Goal: Communication & Community: Answer question/provide support

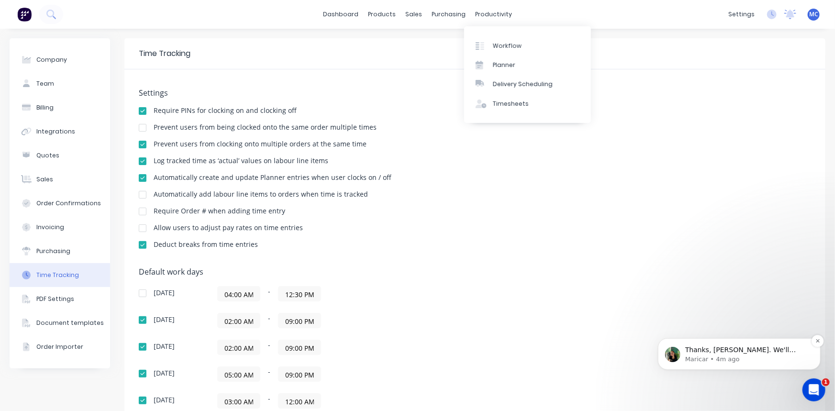
scroll to position [1, 0]
click at [766, 350] on span "Thanks, [PERSON_NAME]. We'll check on that job and look into [PERSON_NAME]'s lo…" at bounding box center [740, 359] width 111 height 27
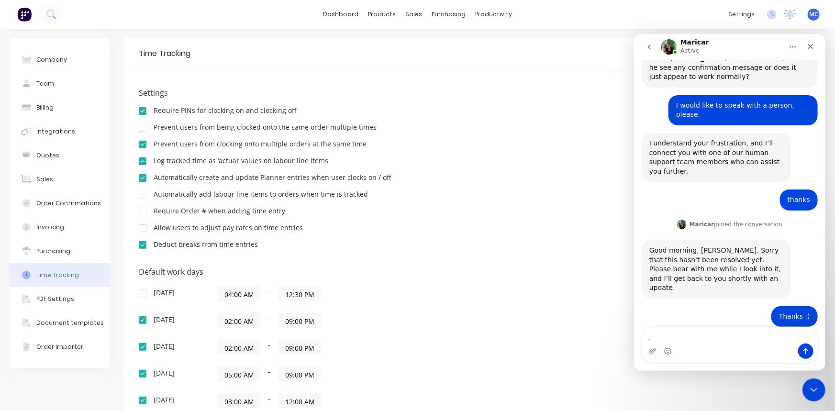
scroll to position [1651, 0]
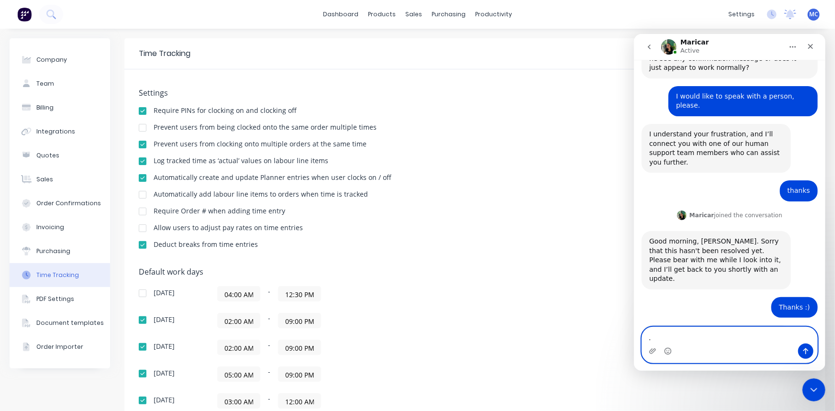
click at [681, 335] on textarea "." at bounding box center [729, 335] width 175 height 16
type textarea "I"
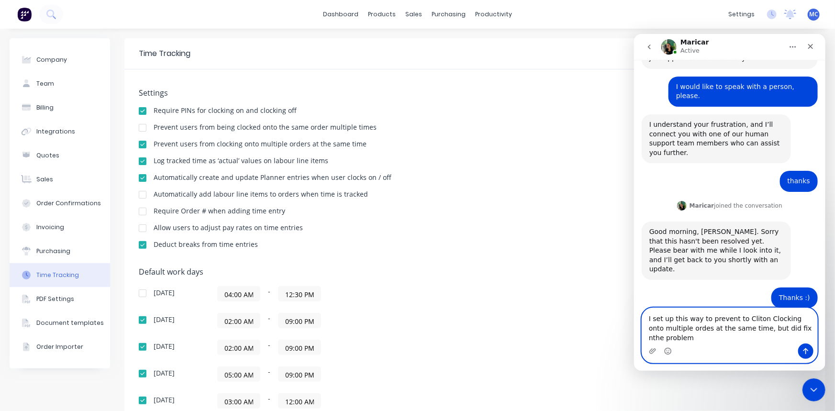
scroll to position [1670, 0]
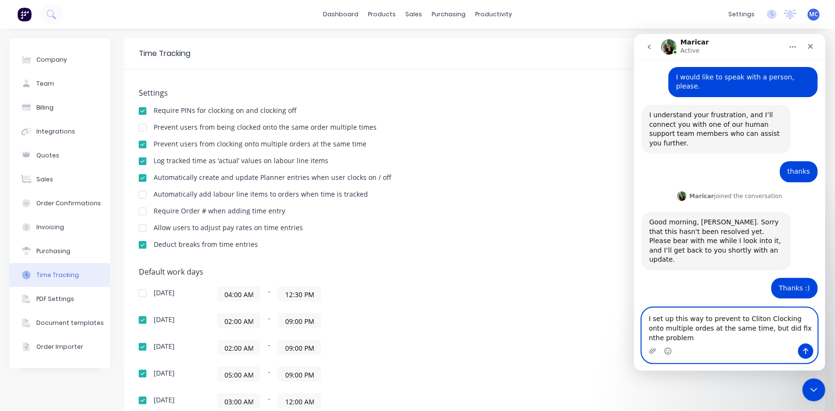
drag, startPoint x: 691, startPoint y: 340, endPoint x: 627, endPoint y: 314, distance: 68.7
click at [634, 314] on html "Maricar Active Hi there! You're speaking with Factory AI. I'm fully trained and…" at bounding box center [729, 202] width 191 height 337
paste textarea "this up to prevent [PERSON_NAME] from clocking onto multiple orders at the same…"
click at [694, 332] on textarea "I set this up to prevent [PERSON_NAME] from clocking onto multiple orders at th…" at bounding box center [729, 325] width 175 height 35
click at [728, 318] on textarea "I set this up to prevent [PERSON_NAME] from clocking onto multiple orders at th…" at bounding box center [729, 325] width 175 height 35
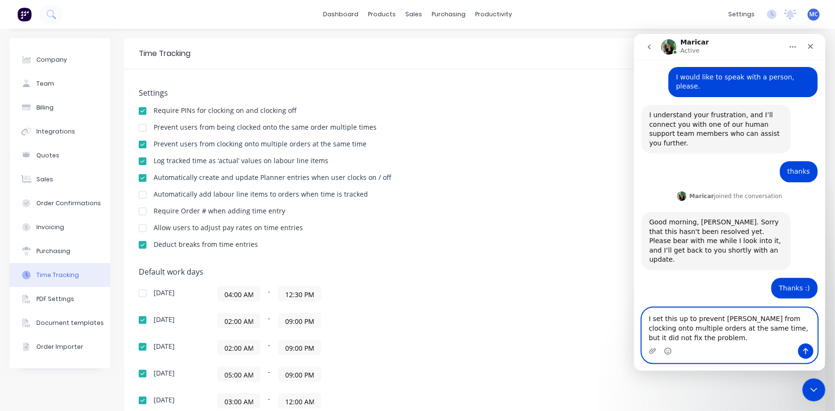
click at [731, 319] on textarea "I set this up to prevent [PERSON_NAME] from clocking onto multiple orders at th…" at bounding box center [729, 325] width 175 height 35
type textarea "I set this up to prevent [PERSON_NAME] from clocking onto multiple orders at th…"
click at [738, 348] on div "Intercom messenger" at bounding box center [729, 350] width 175 height 15
click at [698, 335] on textarea "I set this up to prevent [PERSON_NAME] from clocking onto multiple orders at th…" at bounding box center [729, 325] width 175 height 35
click at [803, 347] on icon "Send a message…" at bounding box center [806, 351] width 8 height 8
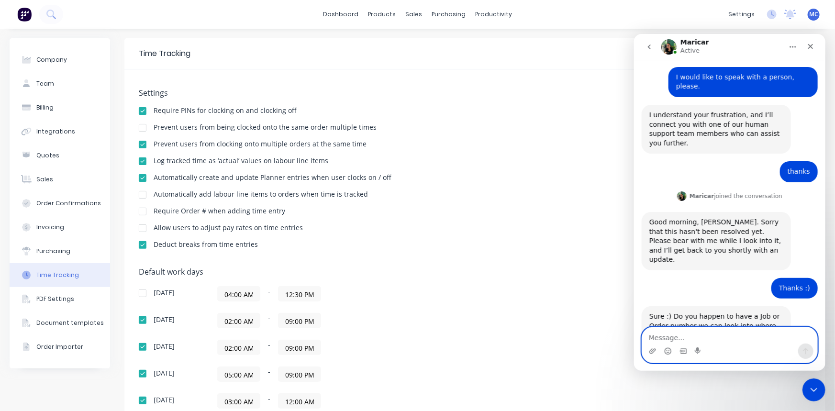
scroll to position [1682, 0]
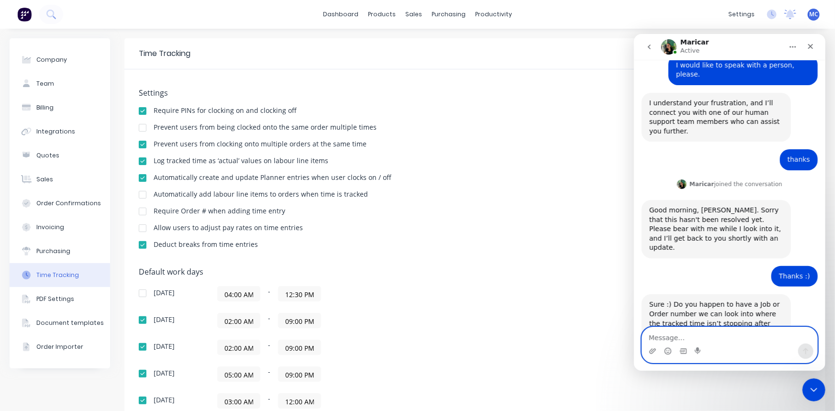
click at [691, 336] on textarea "Message…" at bounding box center [729, 335] width 175 height 16
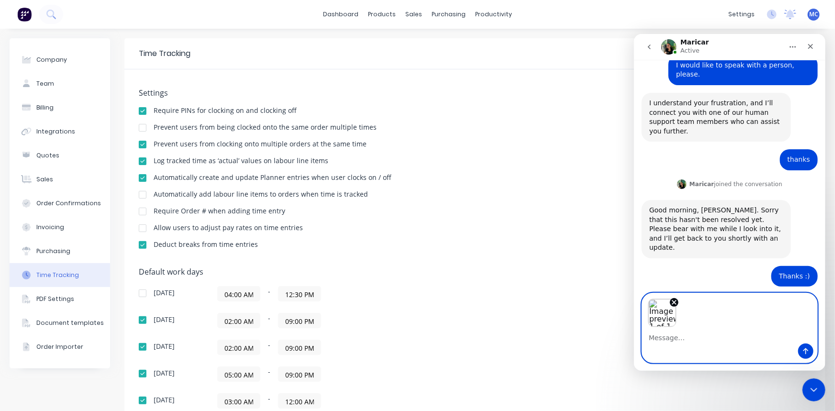
scroll to position [1716, 0]
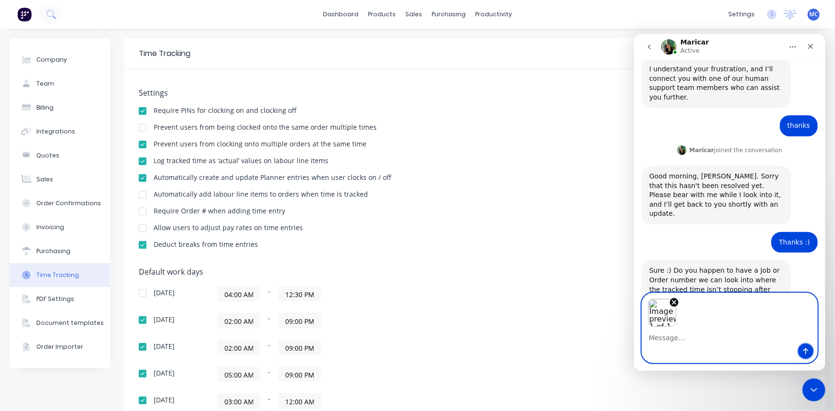
click at [802, 349] on icon "Send a message…" at bounding box center [806, 351] width 8 height 8
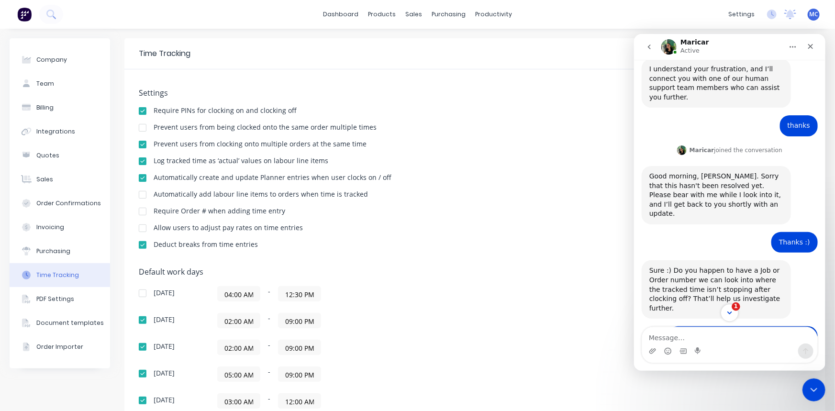
click at [728, 311] on icon "Scroll to bottom" at bounding box center [729, 312] width 9 height 9
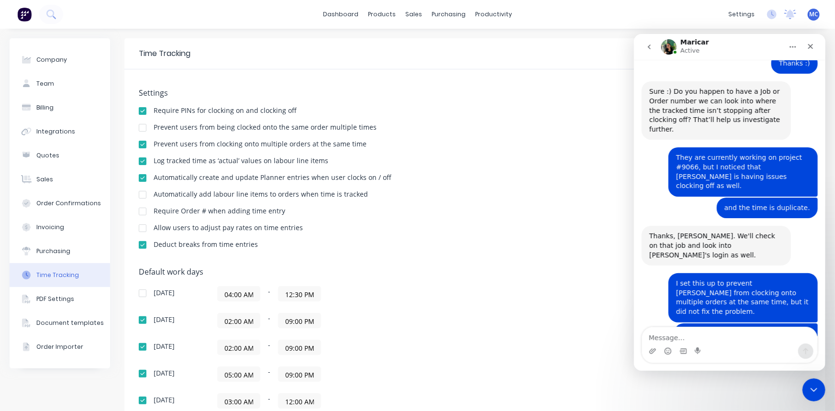
scroll to position [1897, 0]
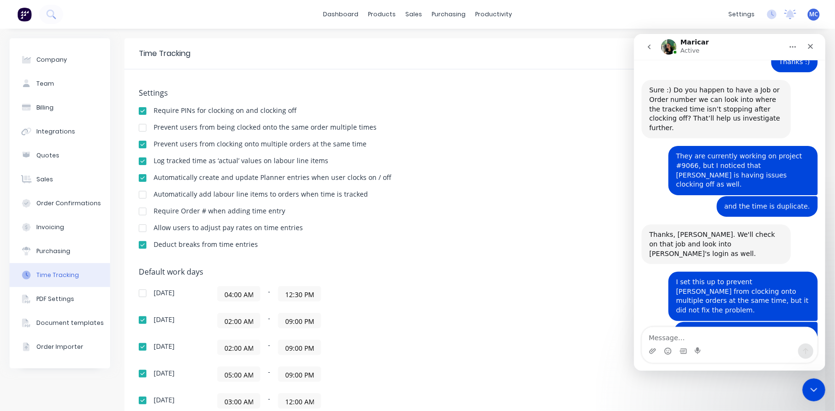
click at [667, 335] on textarea "Message…" at bounding box center [729, 335] width 175 height 16
drag, startPoint x: 649, startPoint y: 336, endPoint x: 1461, endPoint y: 364, distance: 813.2
click at [825, 328] on html "Maricar Active Hi there! You're speaking with Factory AI. I'm fully trained and…" at bounding box center [729, 202] width 191 height 337
type textarea "Do you mean Log out and log in now or after the shift?"
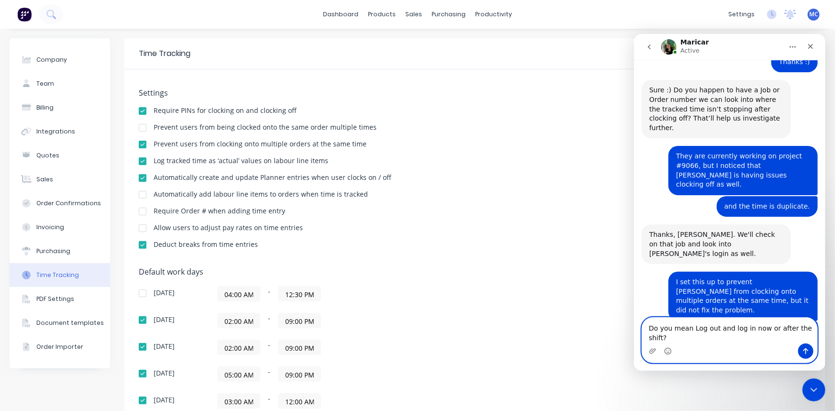
click at [679, 338] on textarea "Do you mean Log out and log in now or after the shift?" at bounding box center [729, 330] width 175 height 26
click at [683, 337] on textarea "Do you mean Log out and log in now or after the shift?" at bounding box center [729, 330] width 175 height 26
click at [799, 346] on button "Send a message…" at bounding box center [805, 350] width 15 height 15
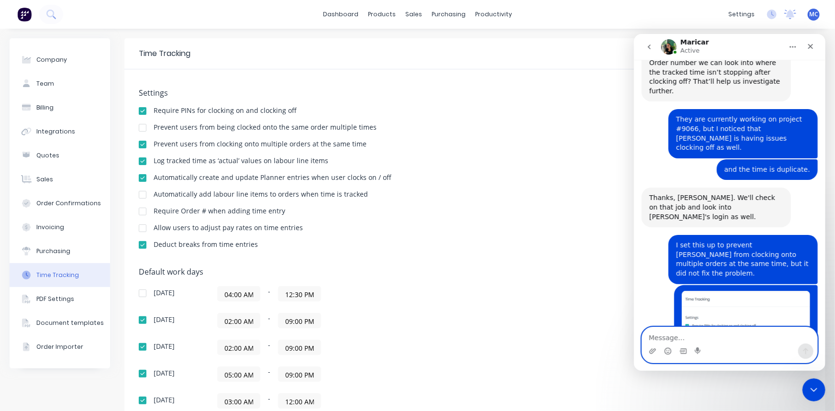
scroll to position [1935, 0]
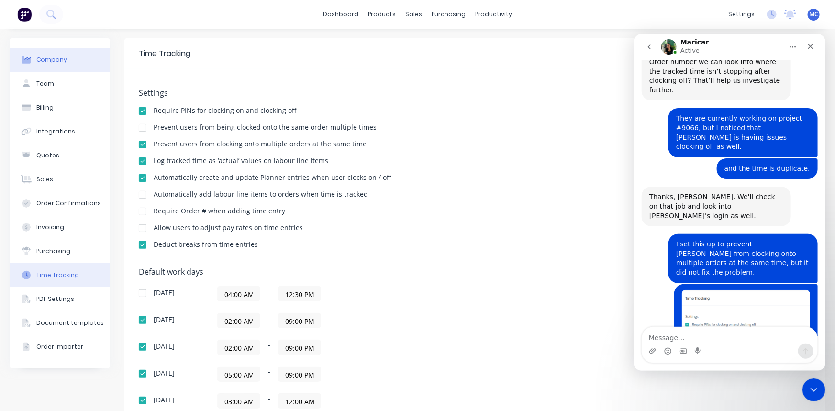
click at [58, 65] on button "Company" at bounding box center [60, 60] width 101 height 24
select select "AU"
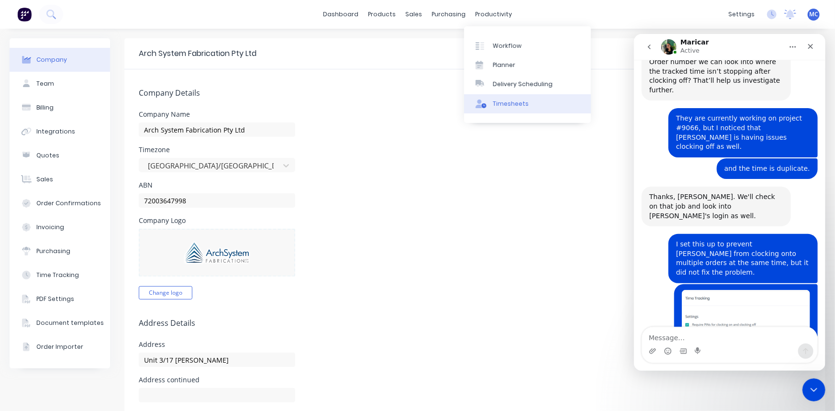
click at [515, 105] on div "Timesheets" at bounding box center [511, 104] width 36 height 9
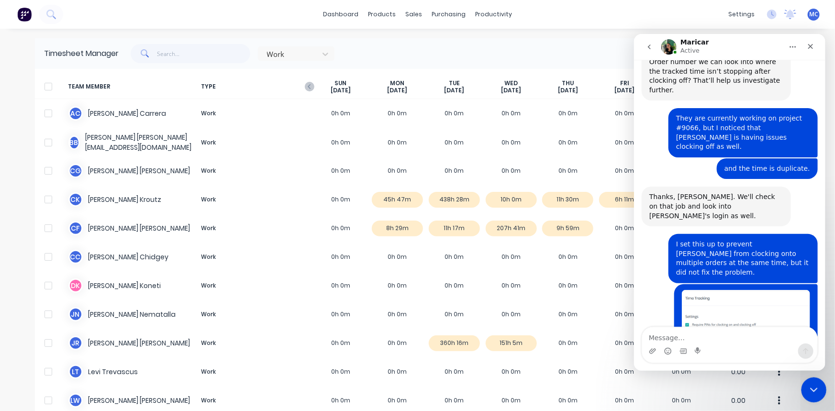
click at [810, 383] on icon "Close Intercom Messenger" at bounding box center [812, 388] width 11 height 11
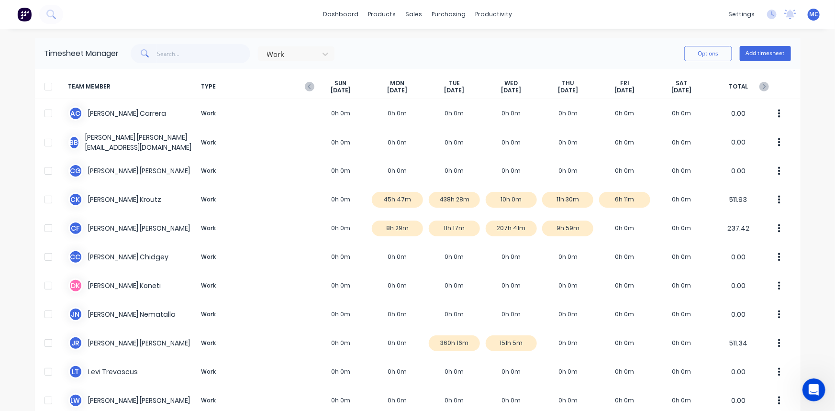
scroll to position [1972, 0]
